Goal: Task Accomplishment & Management: Complete application form

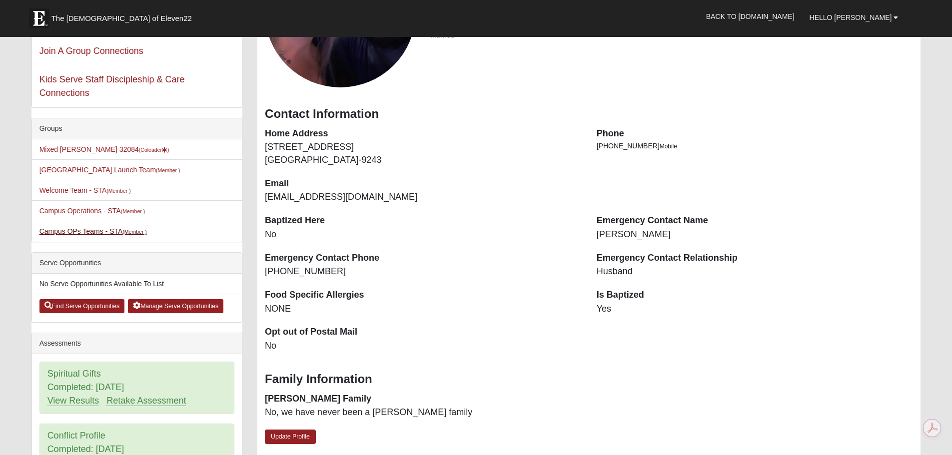
scroll to position [150, 0]
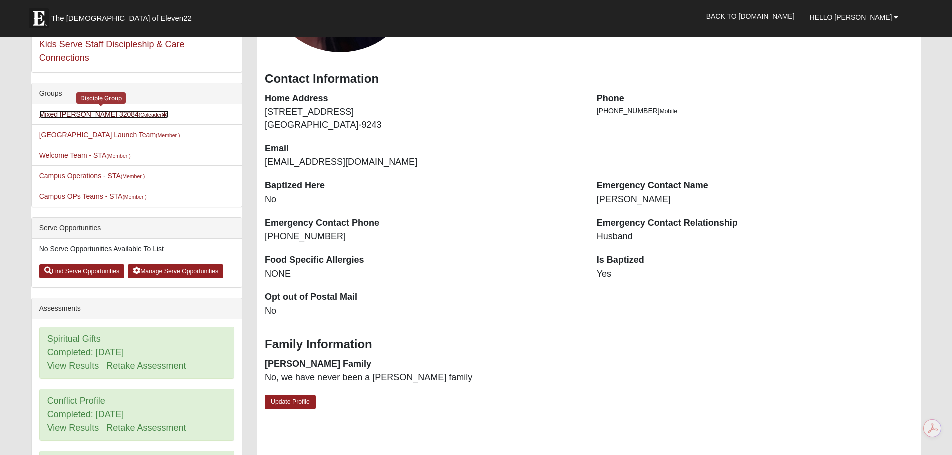
click at [82, 113] on link "Mixed Marenco 32084 (Coleader )" at bounding box center [104, 114] width 130 height 8
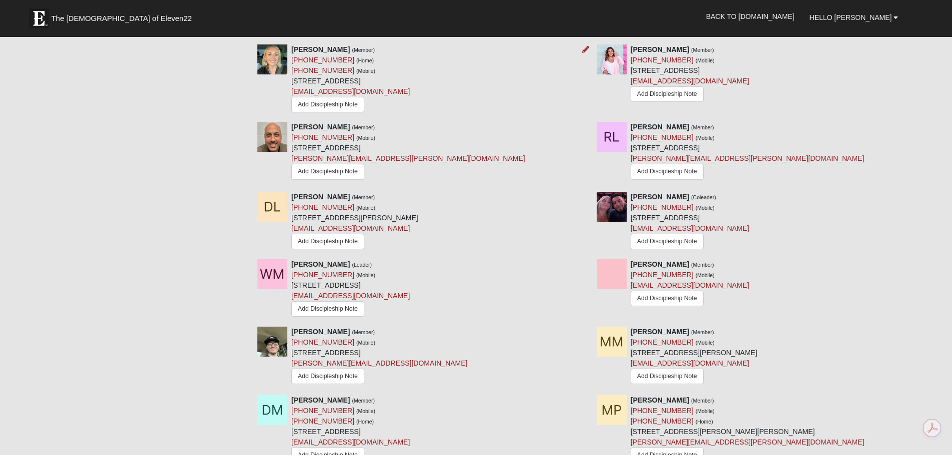
scroll to position [500, 0]
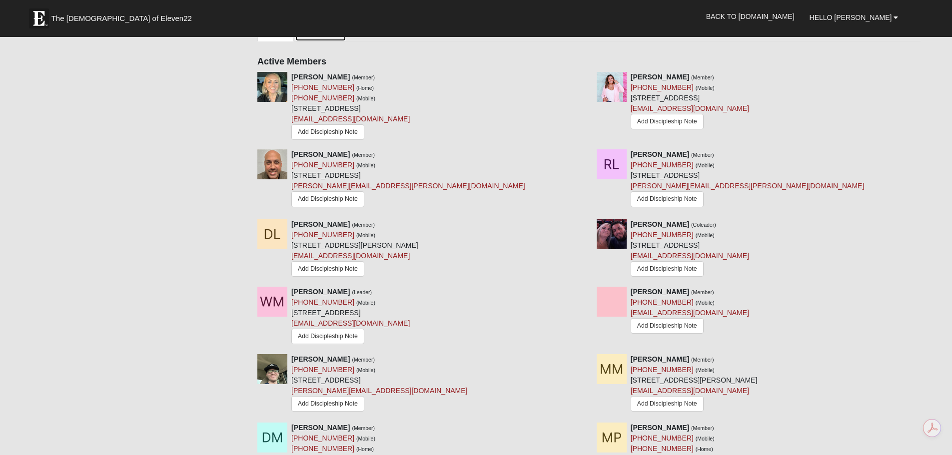
click at [321, 41] on link "Attendance" at bounding box center [320, 30] width 51 height 21
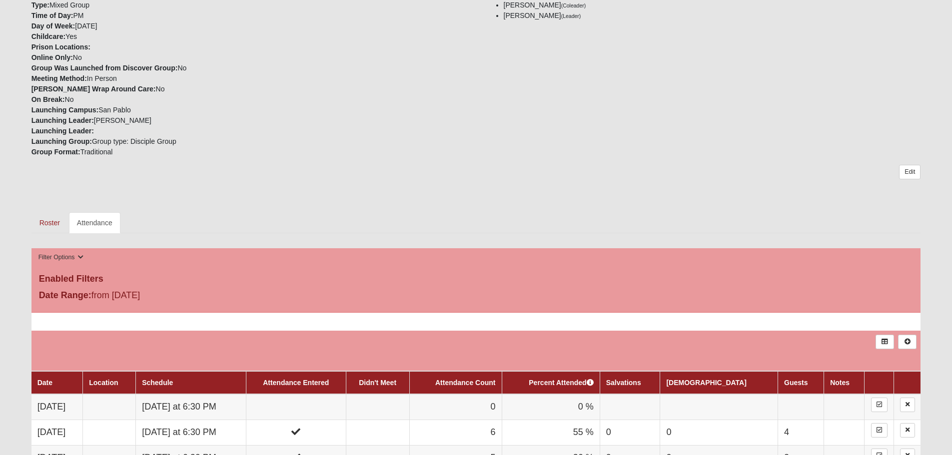
scroll to position [450, 0]
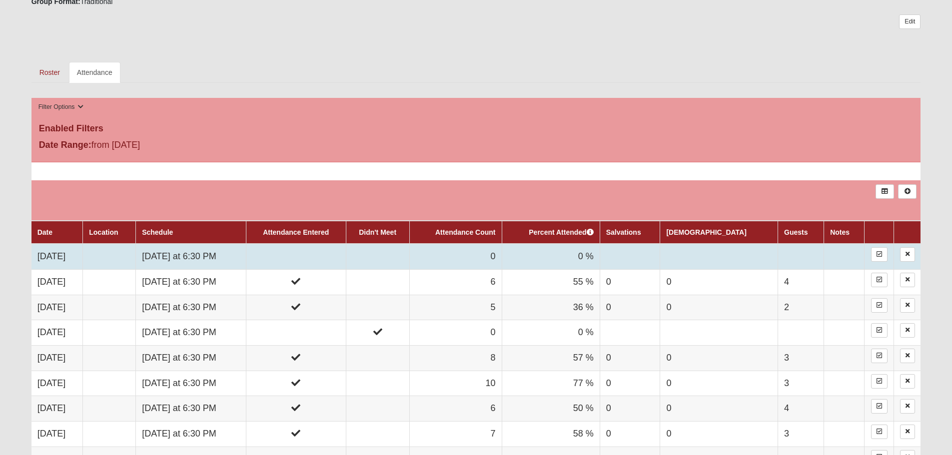
click at [325, 269] on td at bounding box center [296, 256] width 100 height 25
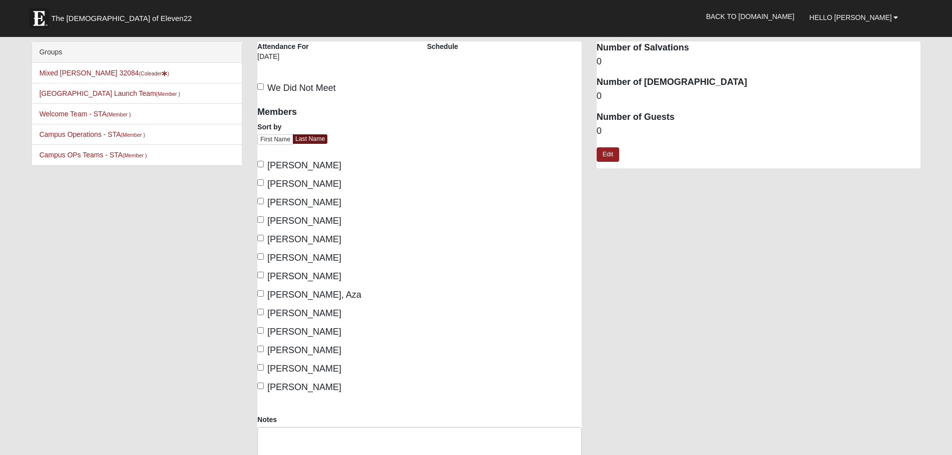
click at [302, 300] on span "Marin, Aza" at bounding box center [314, 295] width 94 height 10
click at [264, 297] on input "Marin, Aza" at bounding box center [260, 293] width 6 height 6
checkbox input "true"
click at [316, 318] on span "McClellan, Tanner" at bounding box center [304, 313] width 74 height 10
click at [264, 315] on input "McClellan, Tanner" at bounding box center [260, 312] width 6 height 6
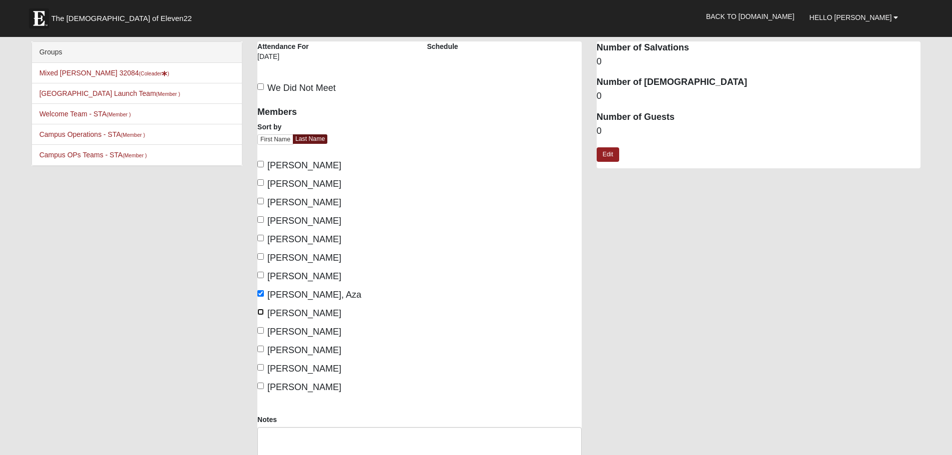
checkbox input "true"
click at [302, 281] on span "Marenco, William" at bounding box center [304, 276] width 74 height 10
click at [264, 278] on input "Marenco, William" at bounding box center [260, 275] width 6 height 6
checkbox input "true"
click at [305, 262] on span "Marenco, Danielle" at bounding box center [304, 258] width 74 height 10
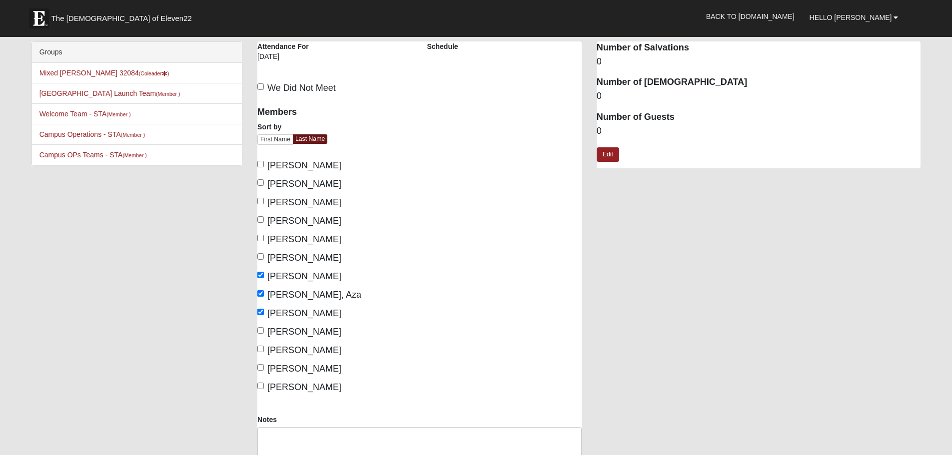
click at [264, 260] on input "Marenco, Danielle" at bounding box center [260, 256] width 6 height 6
checkbox input "true"
click at [610, 160] on link "Edit" at bounding box center [608, 154] width 22 height 14
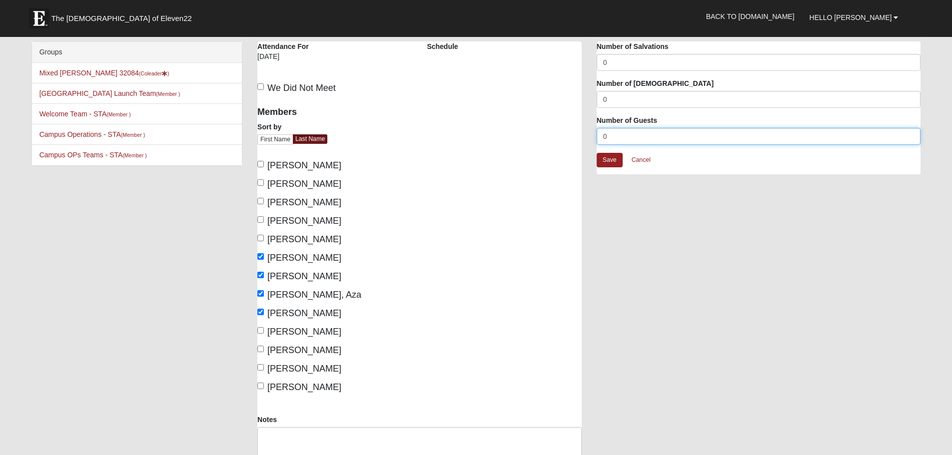
drag, startPoint x: 620, startPoint y: 142, endPoint x: 521, endPoint y: 139, distance: 99.0
click at [524, 140] on div "Mixed Marenco 32084 Attendance Attendance For 10/3/2025 Schedule We Did Not Meet" at bounding box center [589, 272] width 678 height 462
type input "2"
click at [610, 164] on link "Save" at bounding box center [610, 160] width 26 height 14
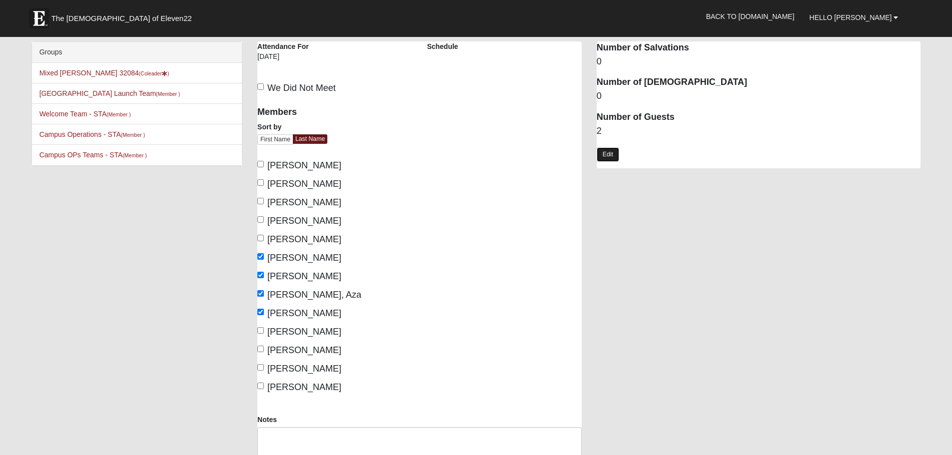
click at [618, 156] on link "Edit" at bounding box center [608, 154] width 22 height 14
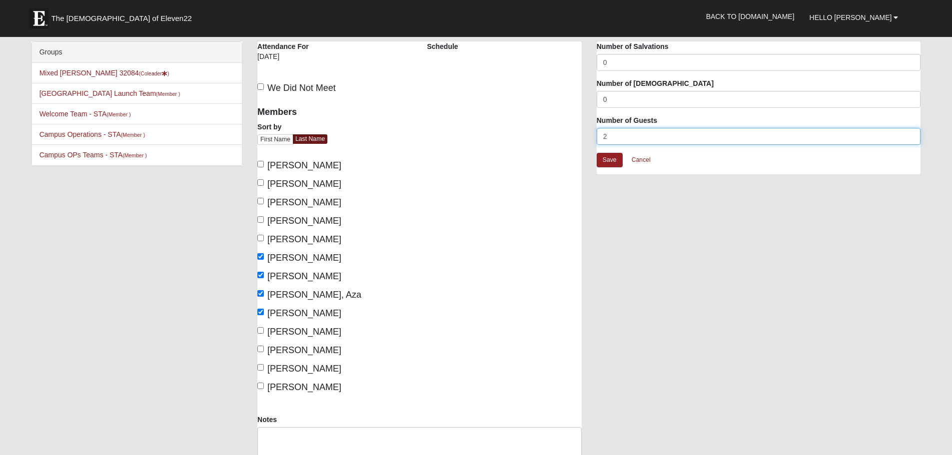
drag, startPoint x: 610, startPoint y: 143, endPoint x: 547, endPoint y: 142, distance: 63.5
click at [547, 142] on div "Mixed Marenco 32084 Attendance Attendance For 10/3/2025 Schedule We Did Not Meet" at bounding box center [589, 272] width 678 height 462
type input "3"
click at [609, 167] on link "Save" at bounding box center [610, 160] width 26 height 14
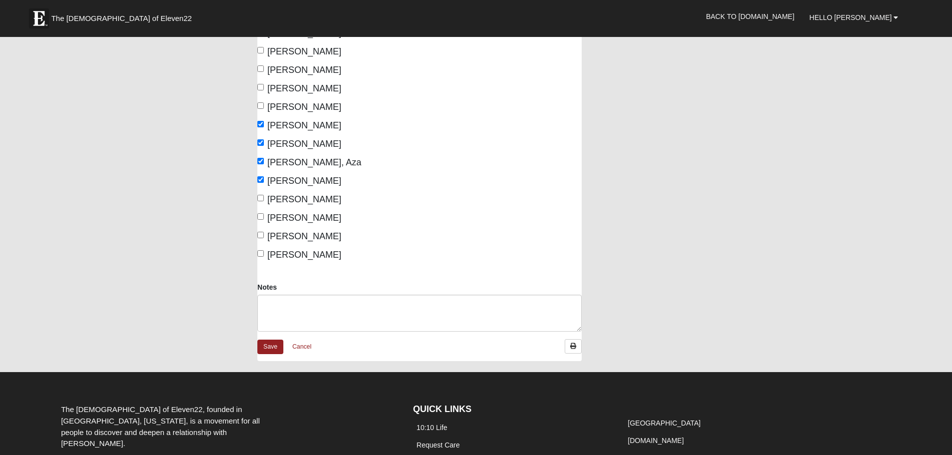
scroll to position [250, 0]
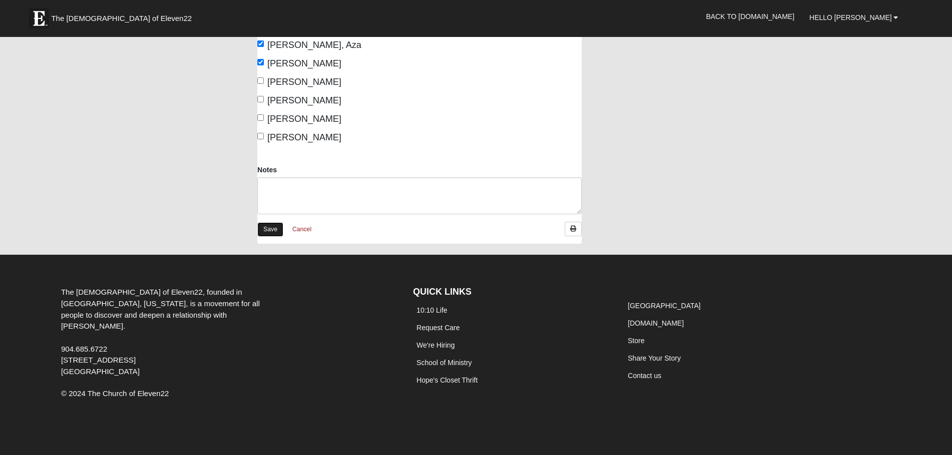
click at [271, 237] on link "Save" at bounding box center [270, 229] width 26 height 14
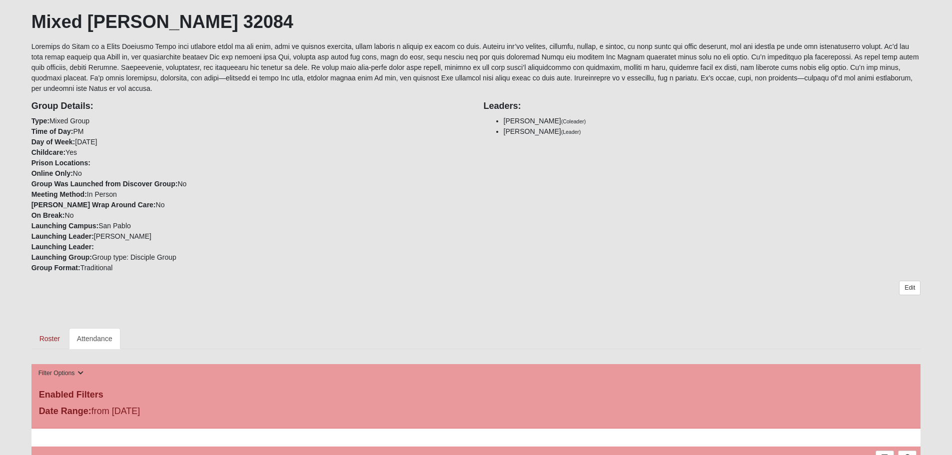
scroll to position [50, 0]
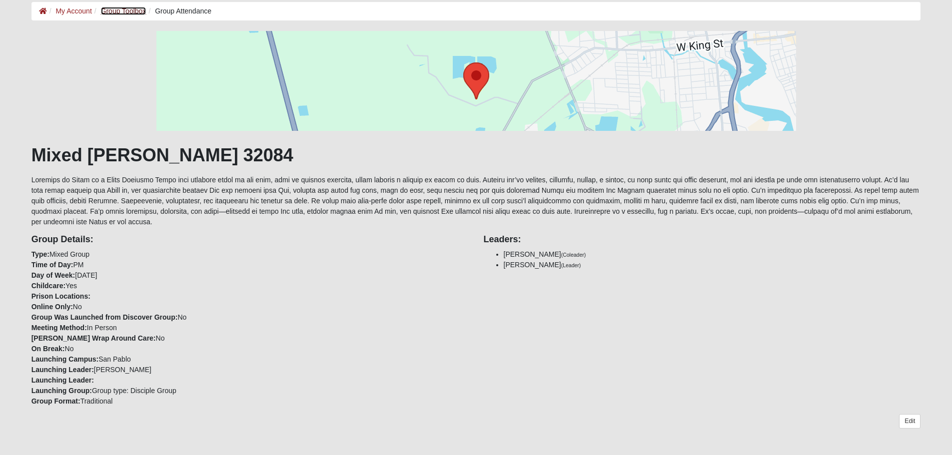
click at [146, 7] on link "Group Toolbox" at bounding box center [123, 11] width 45 height 8
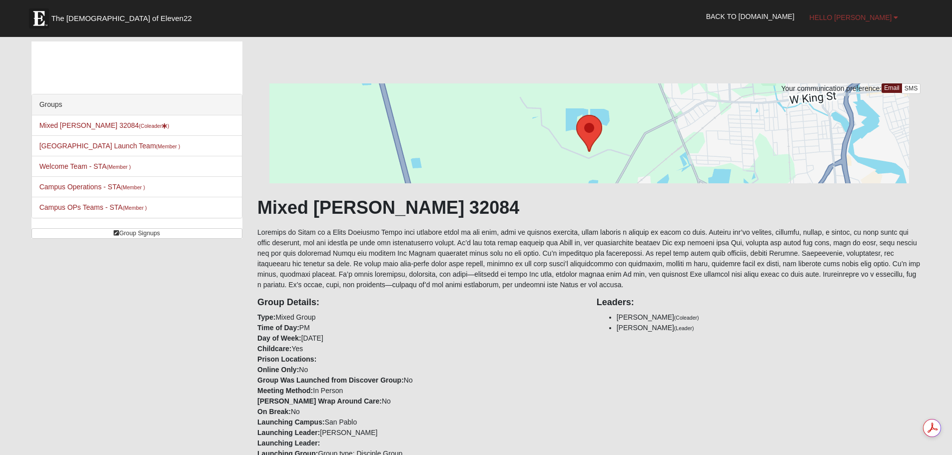
click at [864, 16] on span "Hello Danielle" at bounding box center [851, 17] width 82 height 8
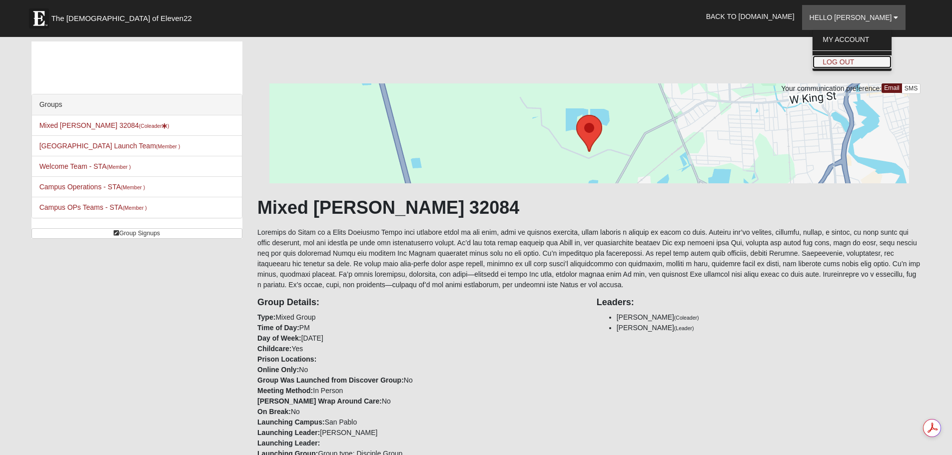
click at [851, 62] on link "Log Out" at bounding box center [852, 61] width 79 height 13
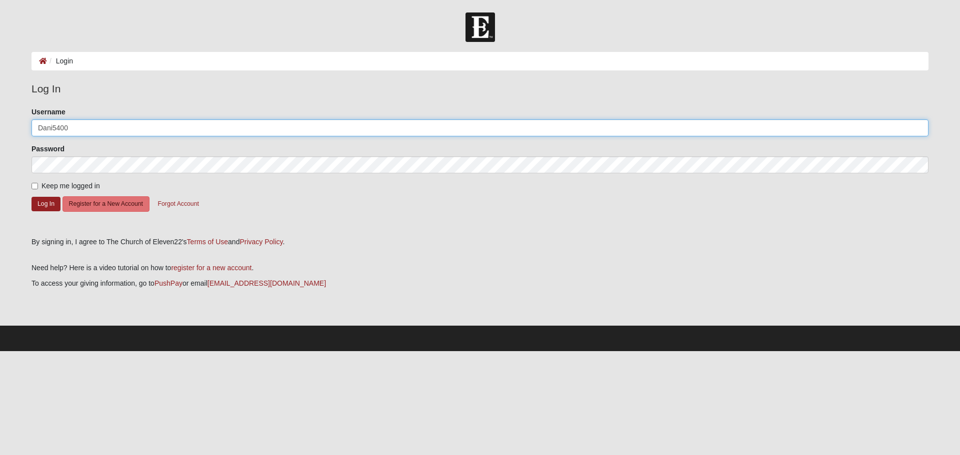
drag, startPoint x: 88, startPoint y: 130, endPoint x: -15, endPoint y: 127, distance: 103.5
click at [0, 127] on html "Log In Login Login Error Log In Please correct the following: Username Dani5400…" at bounding box center [480, 175] width 960 height 351
type input "W"
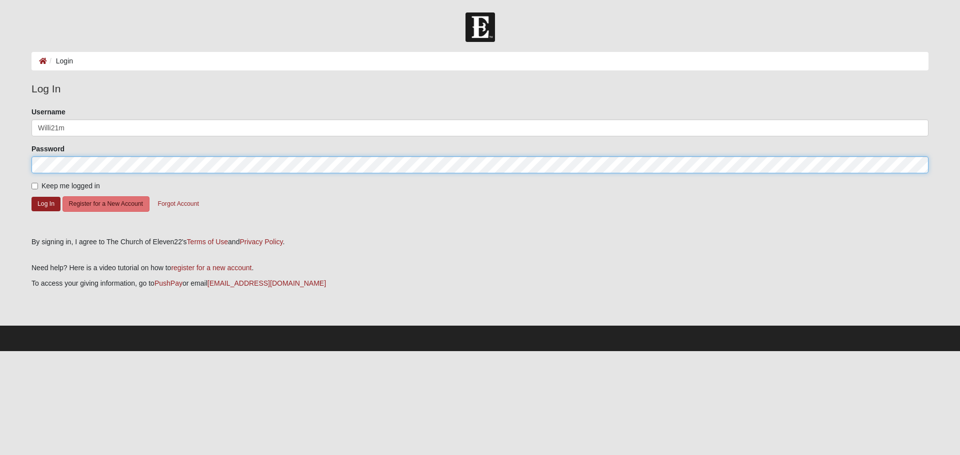
click at [31, 197] on button "Log In" at bounding box center [45, 204] width 29 height 14
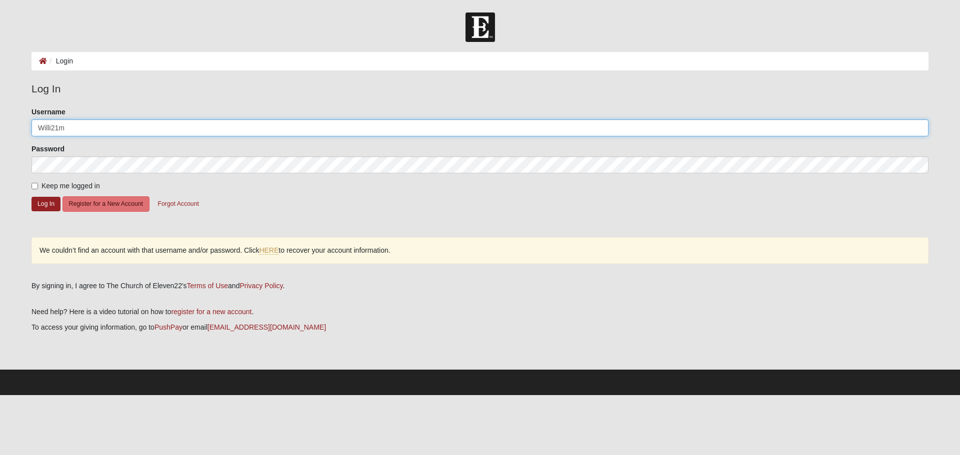
drag, startPoint x: 84, startPoint y: 131, endPoint x: 13, endPoint y: 130, distance: 70.5
click at [15, 130] on form "Log In Login Login Error Log In Please correct the following: Username Willi21m…" at bounding box center [480, 203] width 960 height 383
type input "[EMAIL_ADDRESS][DOMAIN_NAME]"
click at [43, 211] on button "Log In" at bounding box center [45, 204] width 29 height 14
click at [205, 212] on button "Forgot Account" at bounding box center [178, 203] width 54 height 15
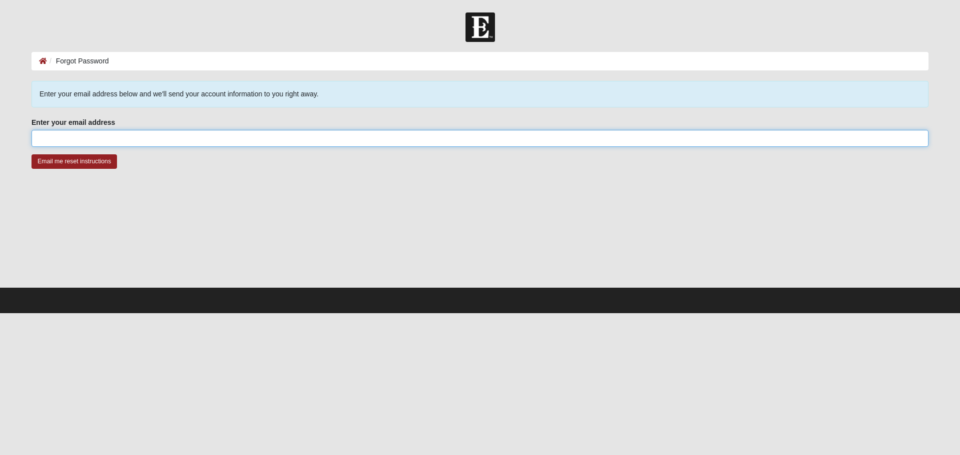
click at [112, 141] on input "Enter your email address" at bounding box center [479, 138] width 897 height 17
click at [198, 142] on input "Enter your email address" at bounding box center [479, 138] width 897 height 17
paste input "[EMAIL_ADDRESS][DOMAIN_NAME]"
type input "[EMAIL_ADDRESS][DOMAIN_NAME]"
click at [300, 196] on div at bounding box center [479, 237] width 897 height 100
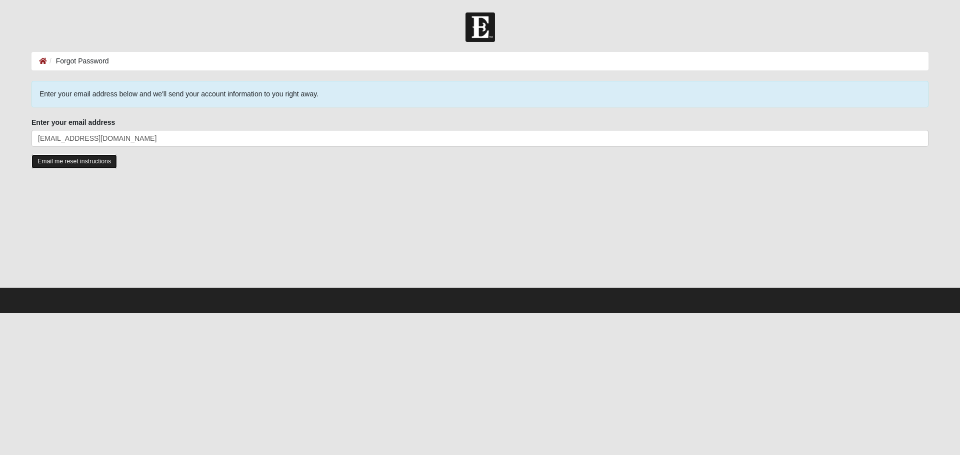
click at [79, 168] on input "Email me reset instructions" at bounding box center [73, 161] width 85 height 14
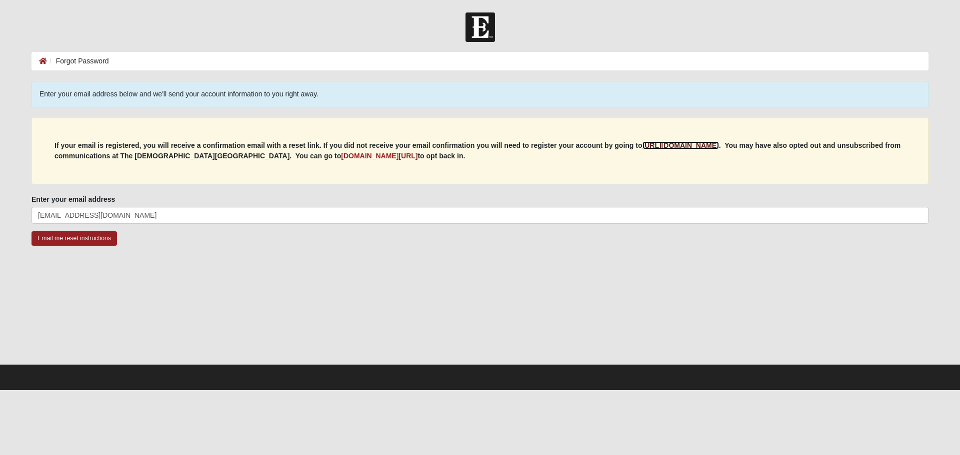
drag, startPoint x: 118, startPoint y: 166, endPoint x: 373, endPoint y: 139, distance: 256.9
click at [642, 149] on b "https://my.coe22.com/register" at bounding box center [680, 145] width 76 height 8
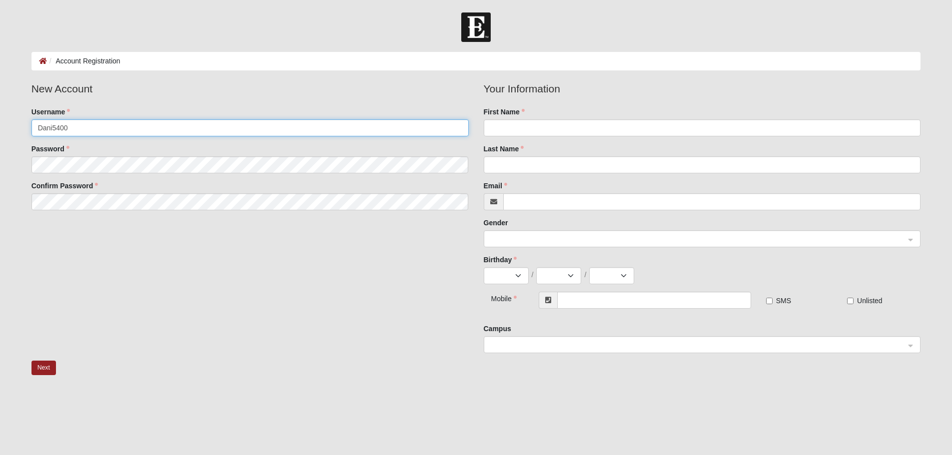
click at [85, 134] on input "Dani5400" at bounding box center [249, 127] width 437 height 17
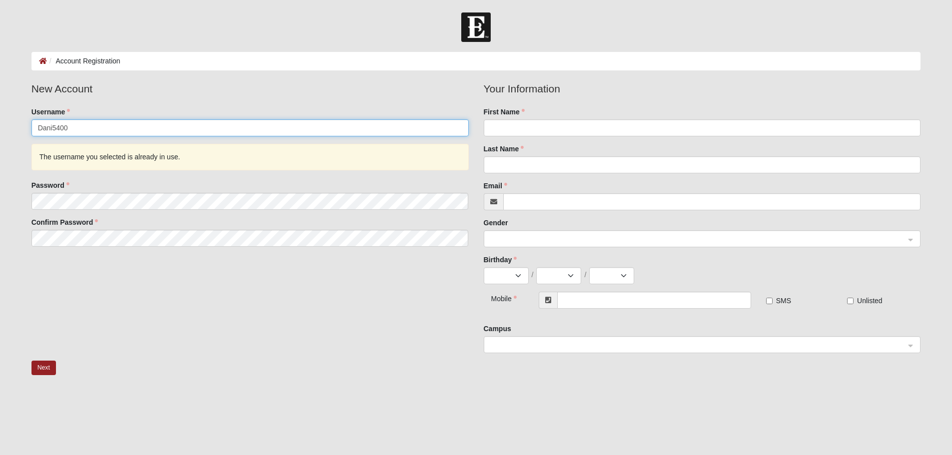
click at [81, 134] on input "Dani5400" at bounding box center [249, 127] width 437 height 17
type input "Willie21m"
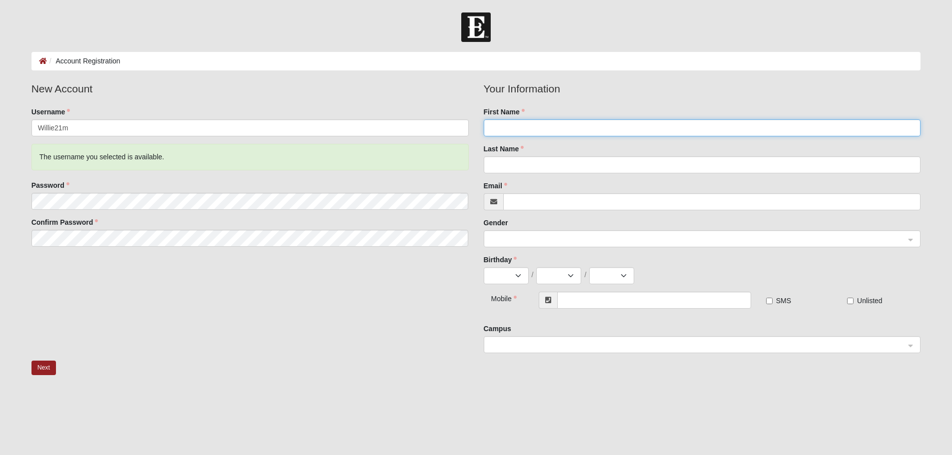
click at [593, 134] on input "First Name" at bounding box center [702, 127] width 437 height 17
type input "William"
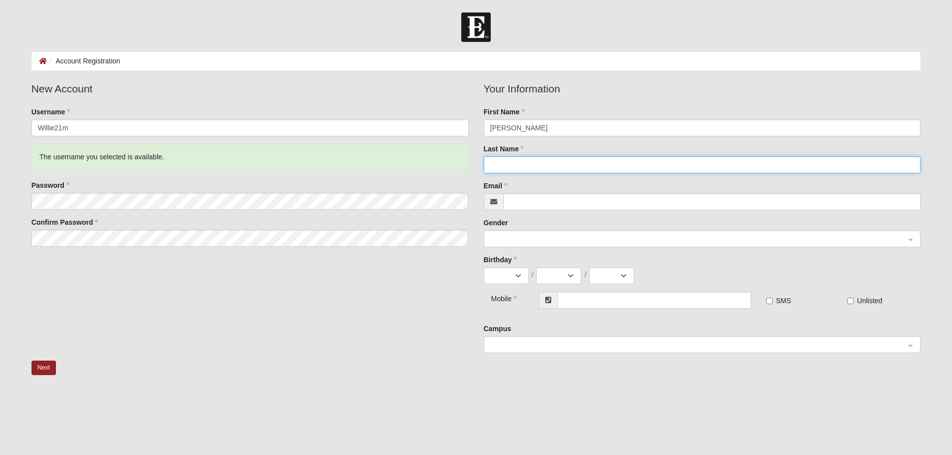
type input "Marenco"
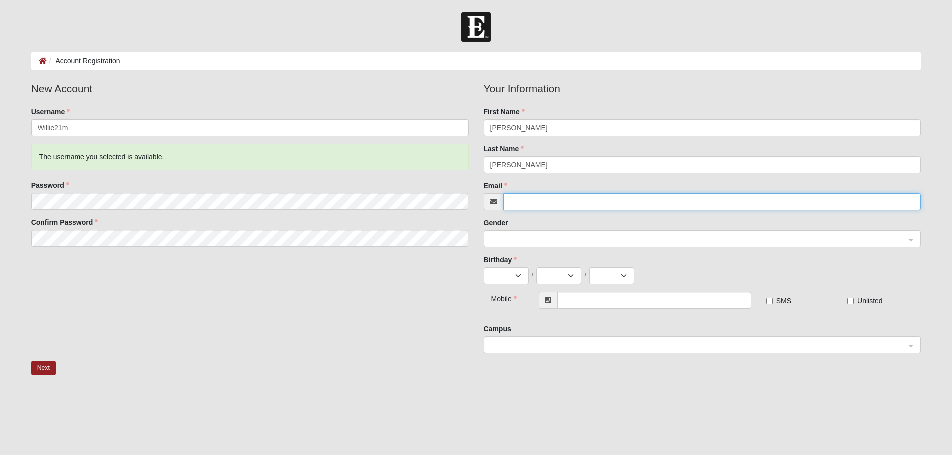
type input "[EMAIL_ADDRESS][DOMAIN_NAME]"
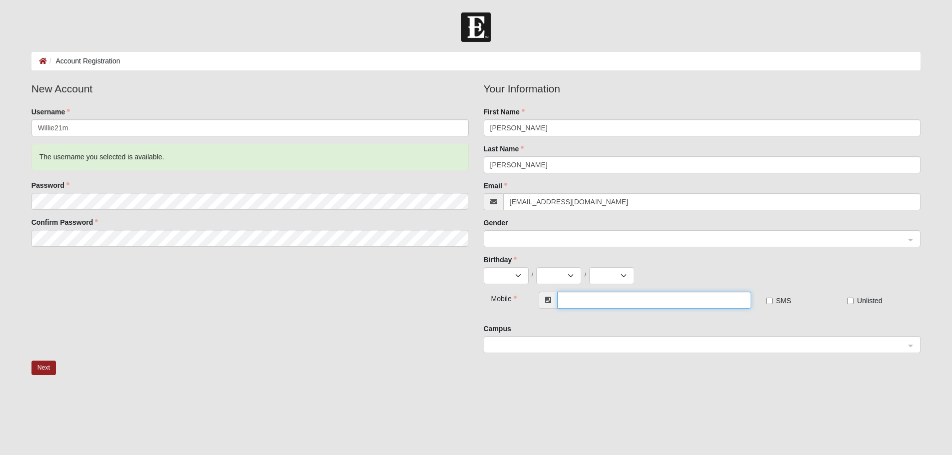
type input "[PHONE_NUMBER]"
click at [537, 245] on span at bounding box center [697, 239] width 415 height 11
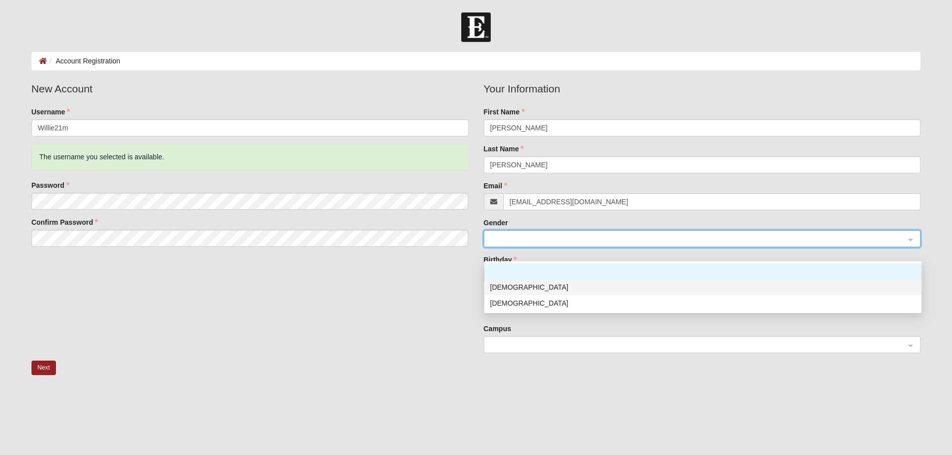
drag, startPoint x: 532, startPoint y: 289, endPoint x: 521, endPoint y: 295, distance: 12.1
click at [521, 293] on div "[DEMOGRAPHIC_DATA]" at bounding box center [702, 287] width 425 height 11
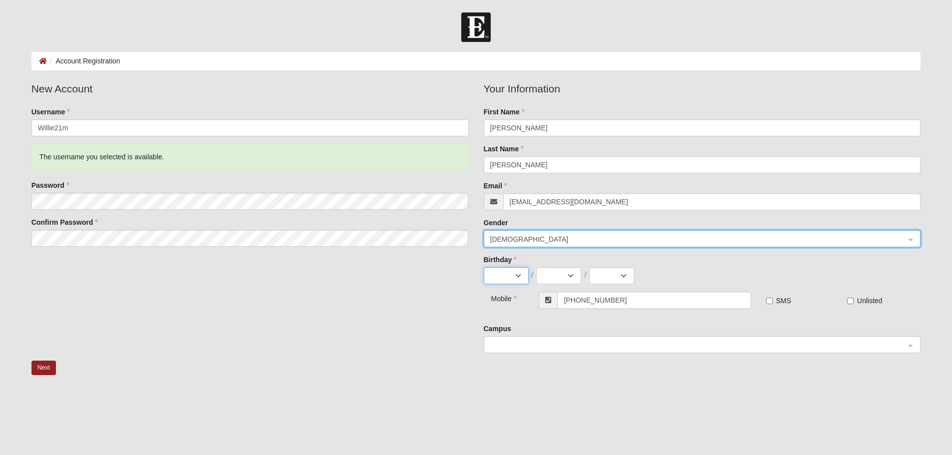
click at [503, 284] on select "Jan Feb Mar Apr May Jun Jul Aug Sep Oct Nov Dec" at bounding box center [506, 275] width 45 height 17
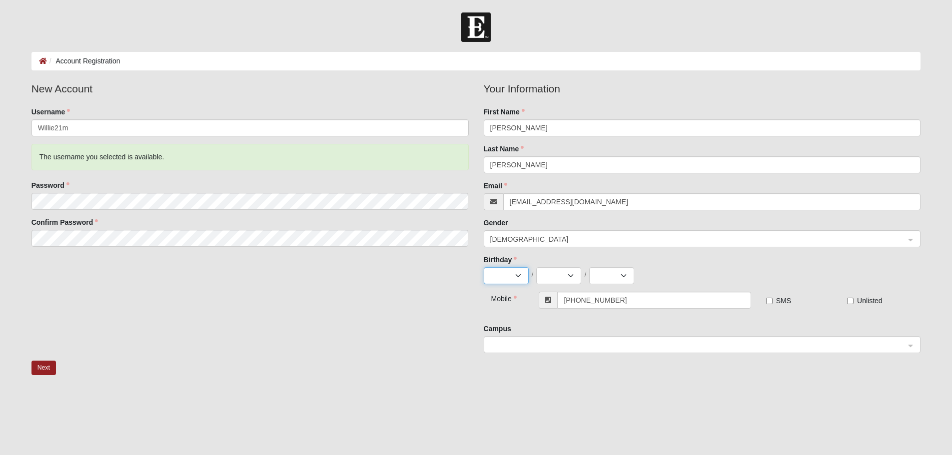
select select "8"
click at [484, 284] on select "Jan Feb Mar Apr May Jun Jul Aug Sep Oct Nov Dec" at bounding box center [506, 275] width 45 height 17
click at [547, 284] on select "1 2 3 4 5 6 7 8 9 10 11 12 13 14 15 16 17 18 19 20 21 22 23 24 25 26 27 28 29 3…" at bounding box center [558, 275] width 45 height 17
select select "21"
click at [537, 284] on select "1 2 3 4 5 6 7 8 9 10 11 12 13 14 15 16 17 18 19 20 21 22 23 24 25 26 27 28 29 3…" at bounding box center [558, 275] width 45 height 17
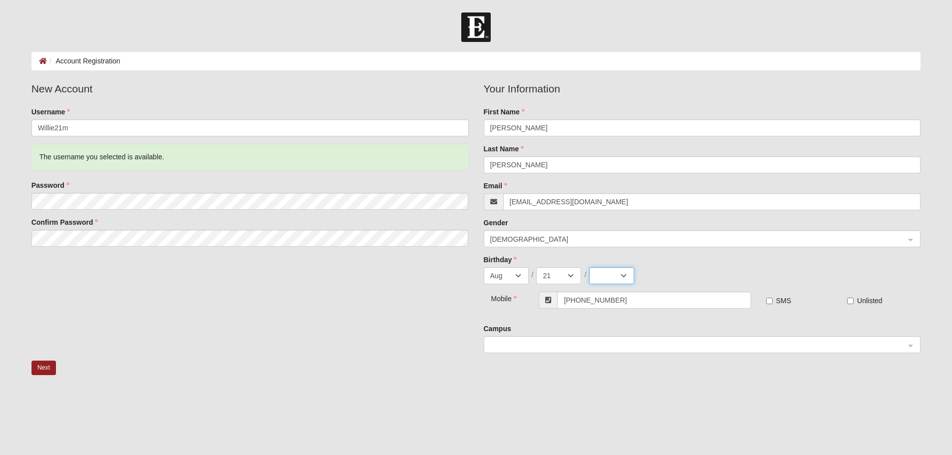
click at [606, 284] on select "2025 2024 2023 2022 2021 2020 2019 2018 2017 2016 2015 2014 2013 2012 2011 2010…" at bounding box center [611, 275] width 45 height 17
select select "1982"
click at [591, 284] on select "2025 2024 2023 2022 2021 2020 2019 2018 2017 2016 2015 2014 2013 2012 2011 2010…" at bounding box center [611, 275] width 45 height 17
click at [770, 304] on input "SMS" at bounding box center [769, 301] width 6 height 6
checkbox input "true"
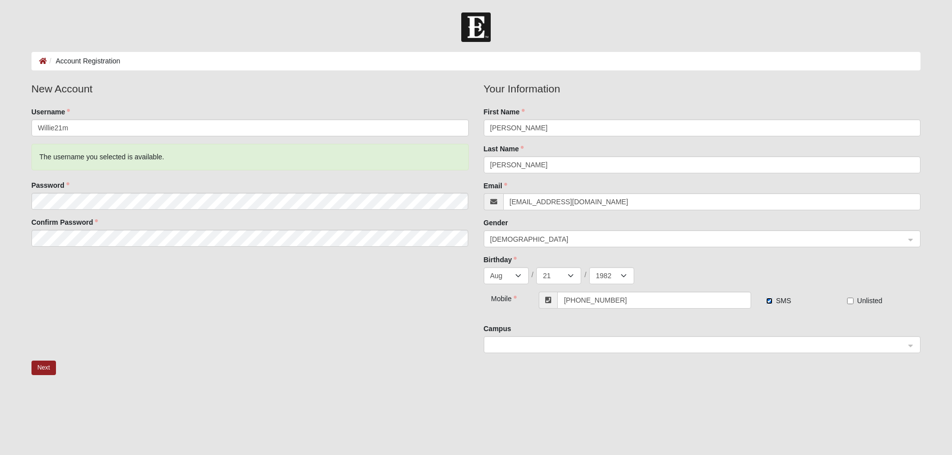
scroll to position [85, 0]
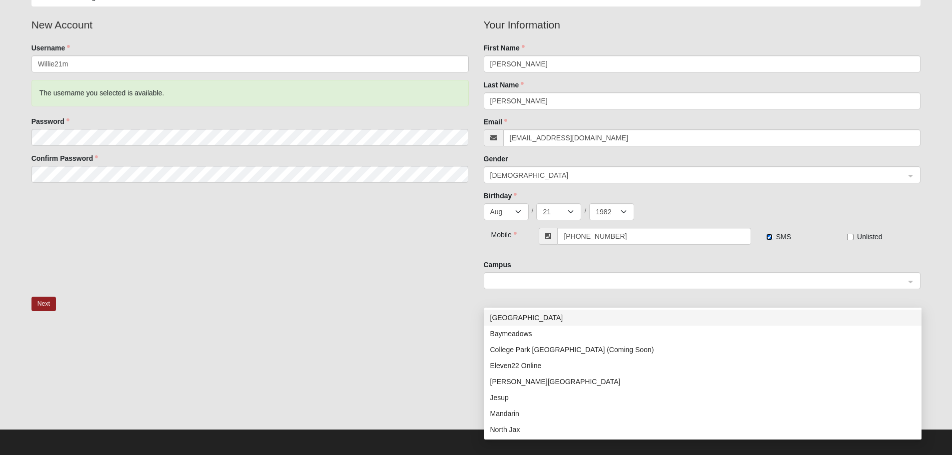
click at [529, 281] on span at bounding box center [697, 281] width 415 height 11
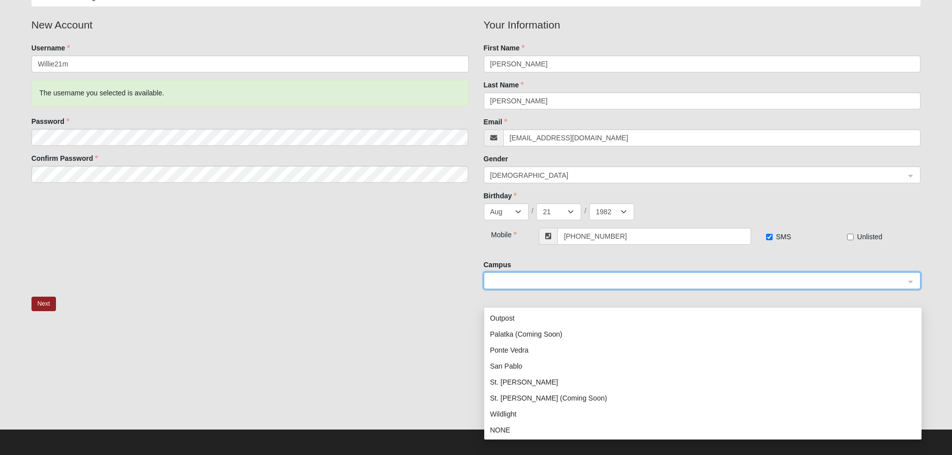
scroll to position [144, 0]
click at [530, 392] on div "St. Augustine (Coming Soon)" at bounding box center [702, 397] width 425 height 11
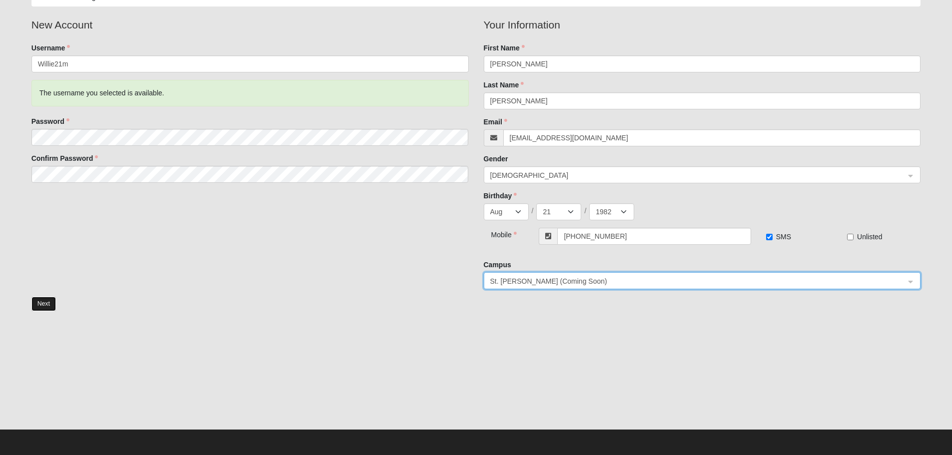
click at [46, 303] on button "Next" at bounding box center [43, 304] width 24 height 14
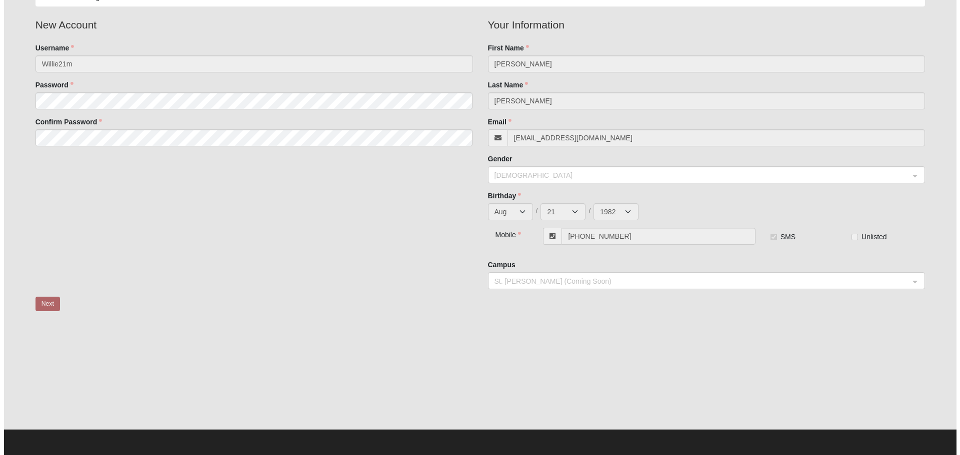
scroll to position [0, 0]
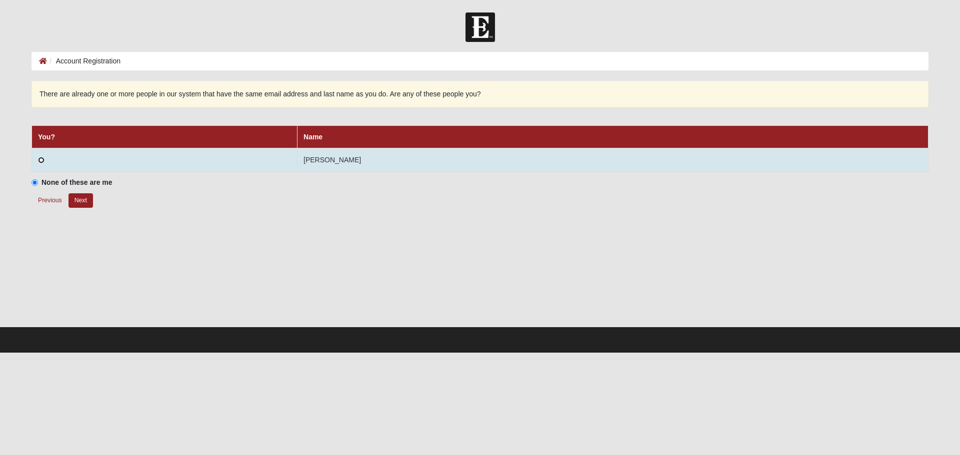
click at [41, 163] on input "radio" at bounding box center [41, 160] width 6 height 6
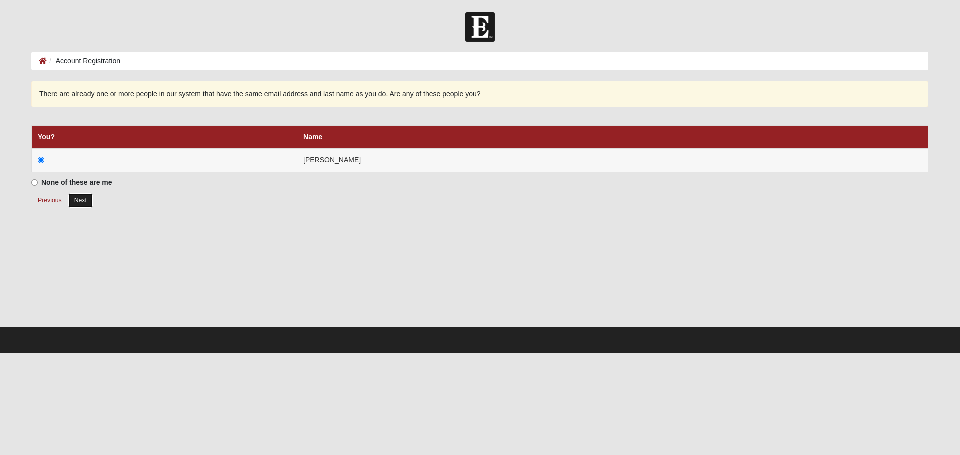
click at [83, 208] on button "Next" at bounding box center [80, 200] width 24 height 14
radio input "true"
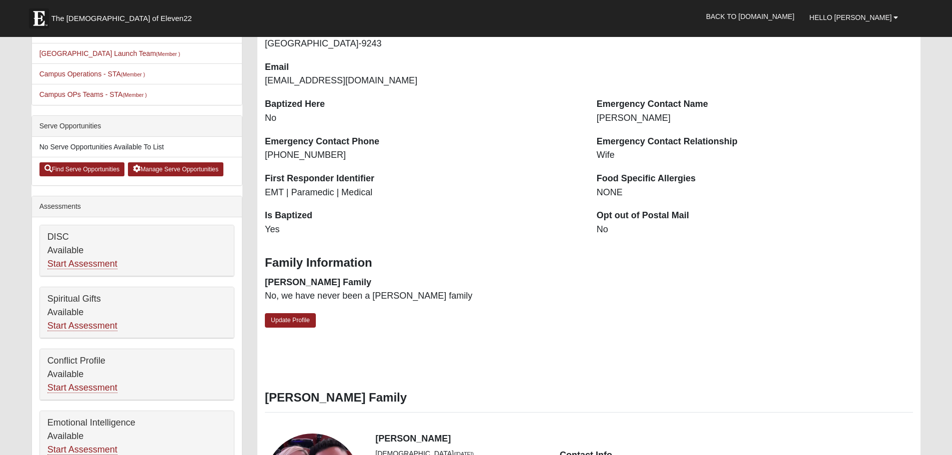
scroll to position [50, 0]
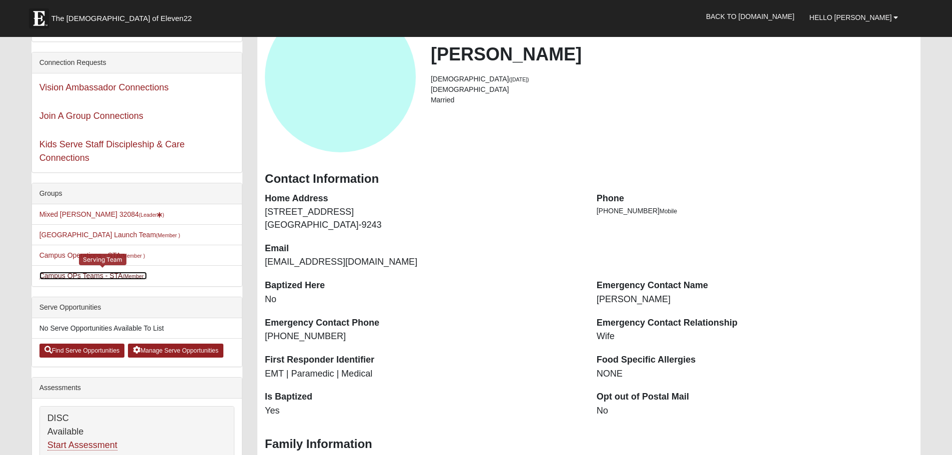
click at [92, 280] on link "Campus OPs Teams - STA (Member )" at bounding box center [92, 276] width 107 height 8
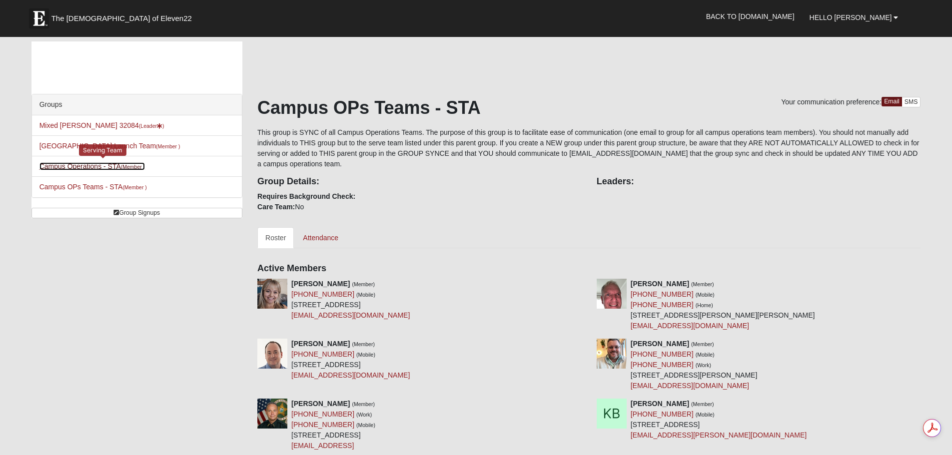
click at [145, 170] on small "(Member )" at bounding box center [133, 167] width 24 height 6
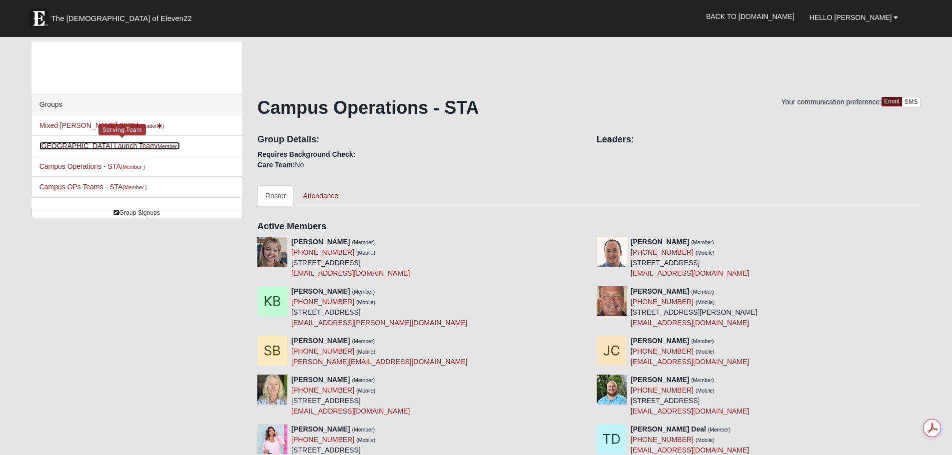
click at [173, 150] on link "St. Augustine Campus Launch Team (Member )" at bounding box center [109, 146] width 141 height 8
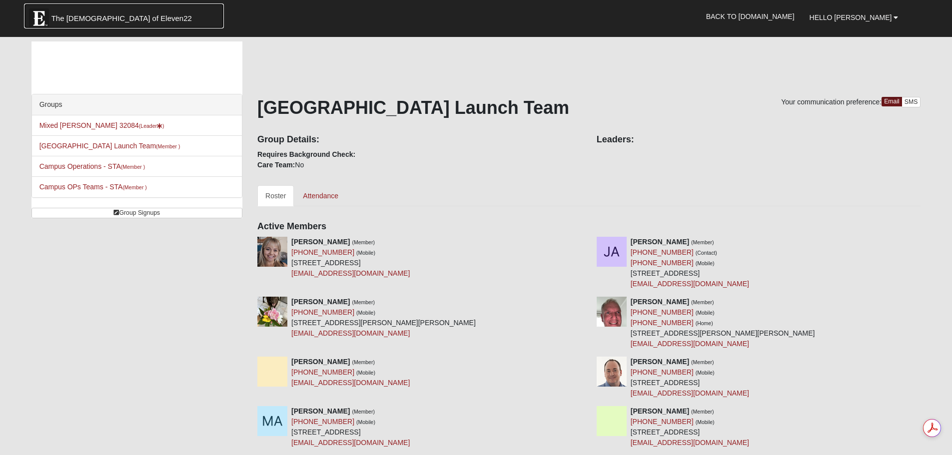
click at [44, 16] on img at bounding box center [39, 18] width 20 height 20
